Goal: Check status: Check status

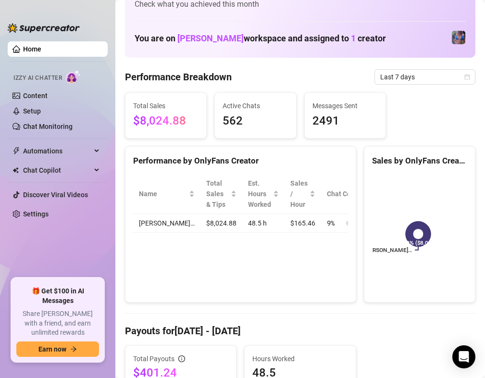
scroll to position [22, 0]
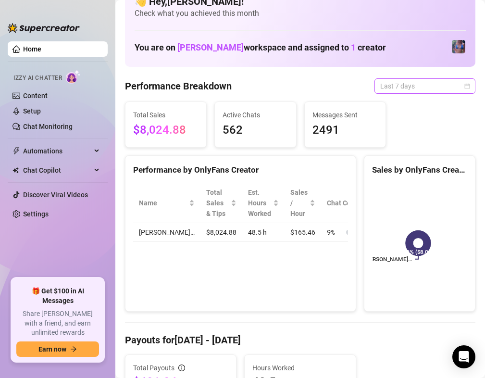
click at [420, 87] on span "Last 7 days" at bounding box center [425, 86] width 89 height 14
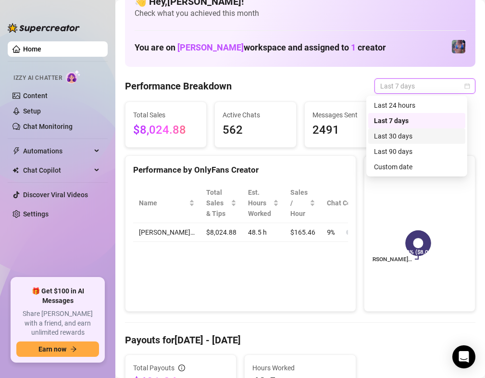
click at [410, 131] on div "Last 30 days" at bounding box center [417, 136] width 86 height 11
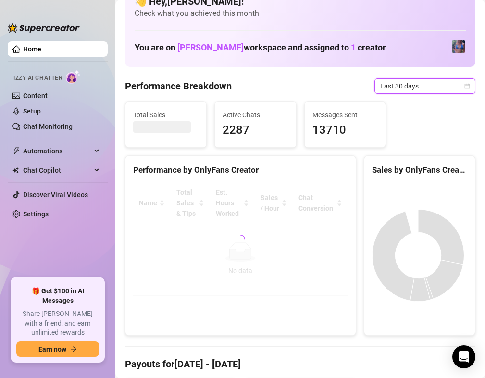
click at [426, 86] on span "Last 30 days" at bounding box center [425, 86] width 89 height 14
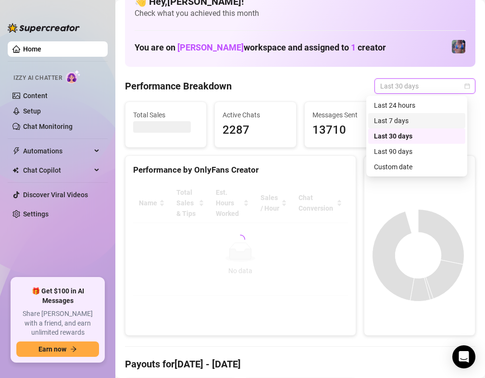
click at [409, 114] on div "Last 7 days" at bounding box center [417, 120] width 97 height 15
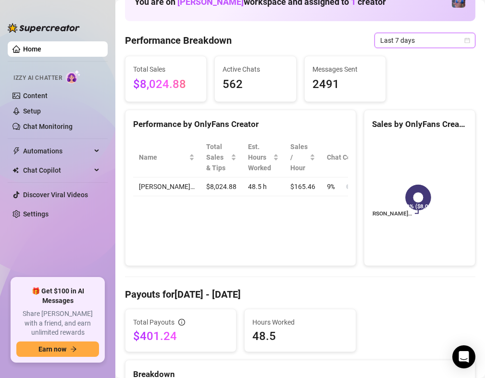
scroll to position [0, 0]
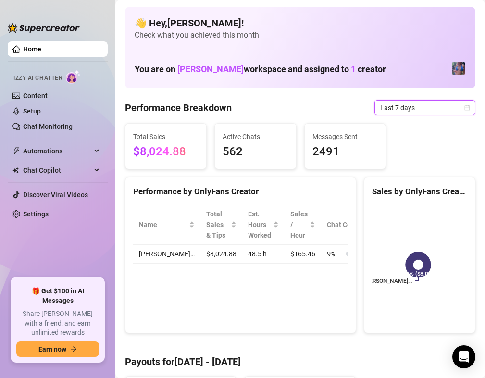
click at [432, 105] on span "Last 7 days" at bounding box center [425, 108] width 89 height 14
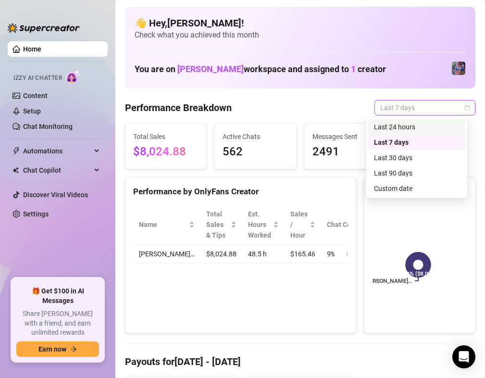
click at [408, 126] on div "Last 24 hours" at bounding box center [417, 127] width 86 height 11
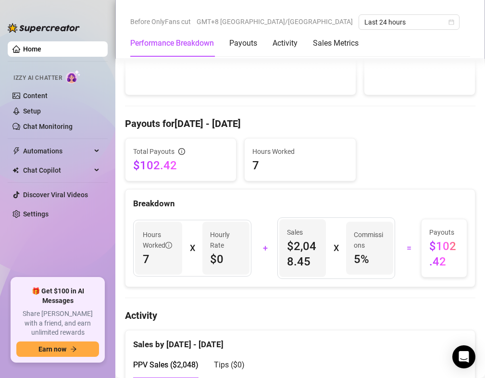
scroll to position [46, 0]
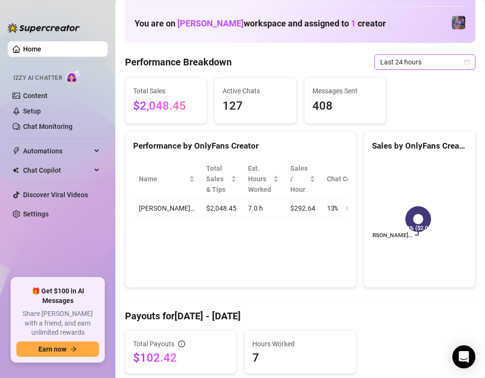
click at [410, 57] on span "Last 24 hours" at bounding box center [425, 62] width 89 height 14
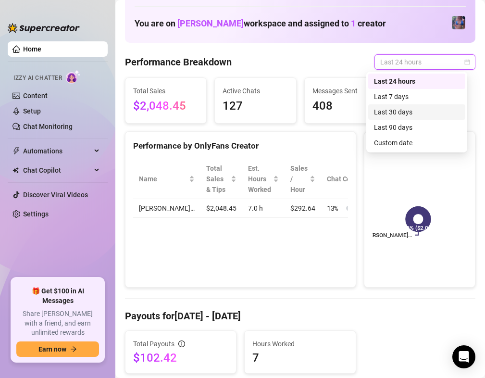
click at [405, 113] on div "Last 30 days" at bounding box center [417, 112] width 86 height 11
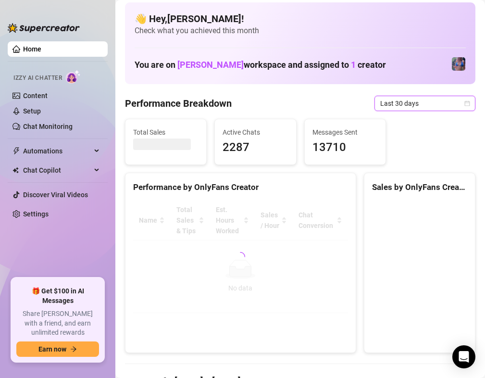
scroll to position [0, 0]
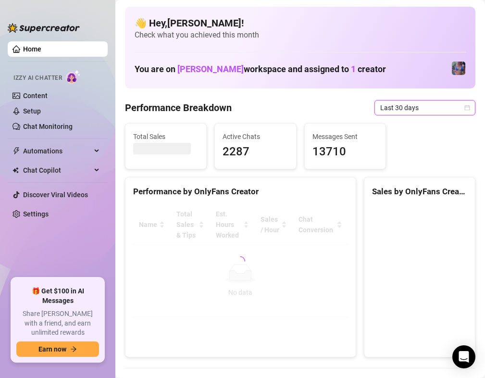
click at [433, 109] on span "Last 30 days" at bounding box center [425, 108] width 89 height 14
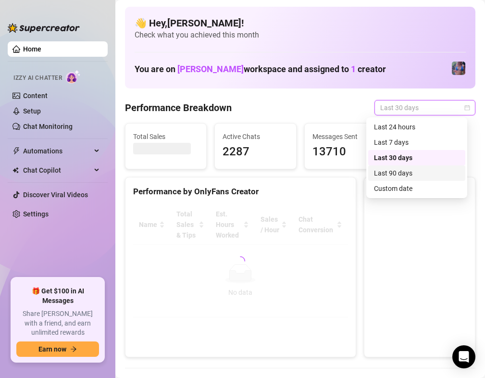
click at [408, 171] on div "Last 90 days" at bounding box center [417, 173] width 86 height 11
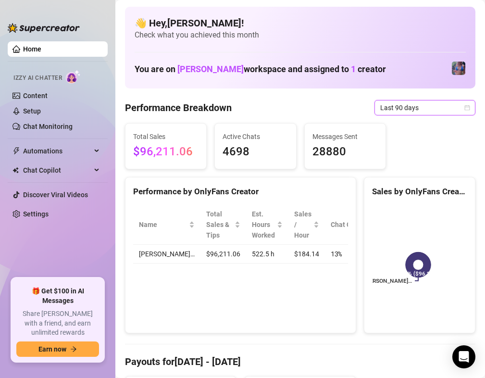
click at [417, 101] on span "Last 90 days" at bounding box center [425, 108] width 89 height 14
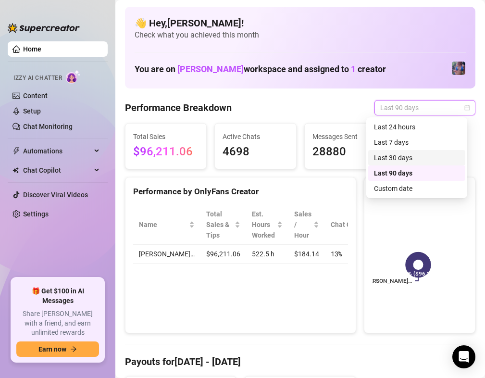
click at [413, 156] on div "Last 30 days" at bounding box center [417, 158] width 86 height 11
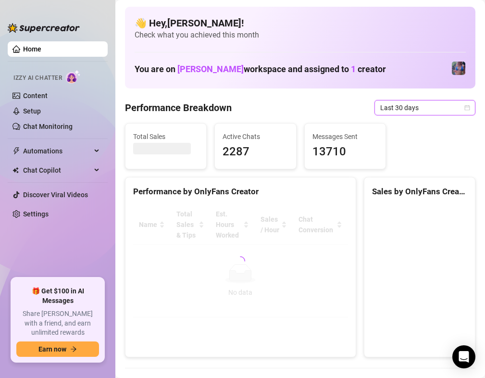
click at [412, 114] on span "Last 30 days" at bounding box center [425, 108] width 89 height 14
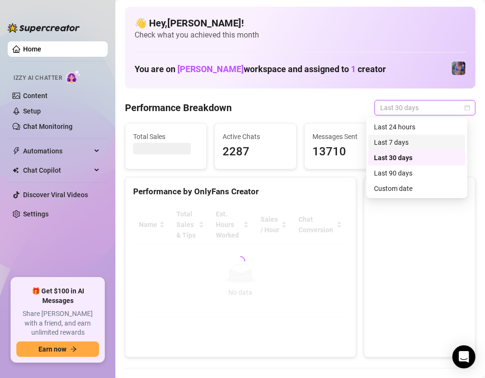
click at [407, 144] on div "Last 7 days" at bounding box center [417, 142] width 86 height 11
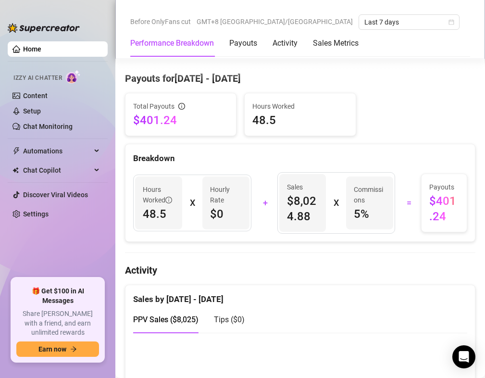
scroll to position [337, 0]
